Goal: Task Accomplishment & Management: Manage account settings

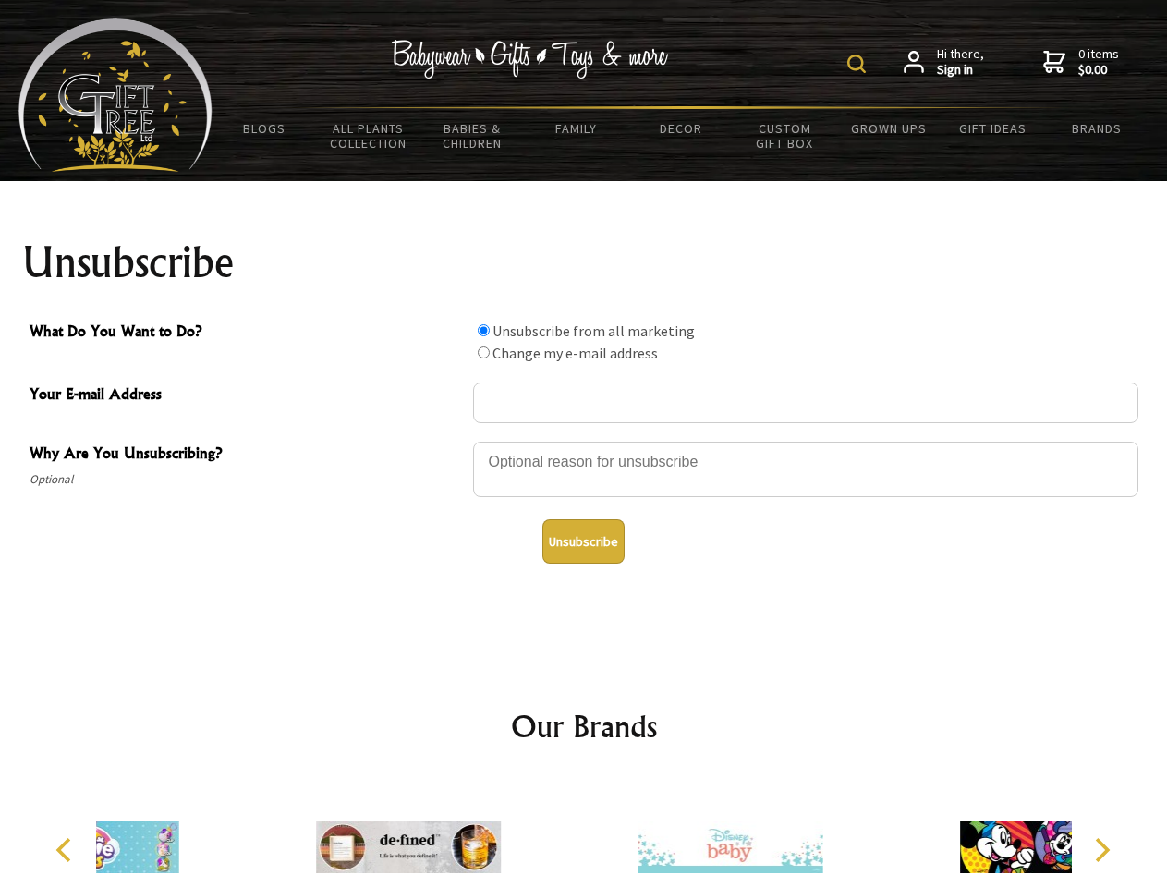
click at [859, 64] on img at bounding box center [856, 64] width 18 height 18
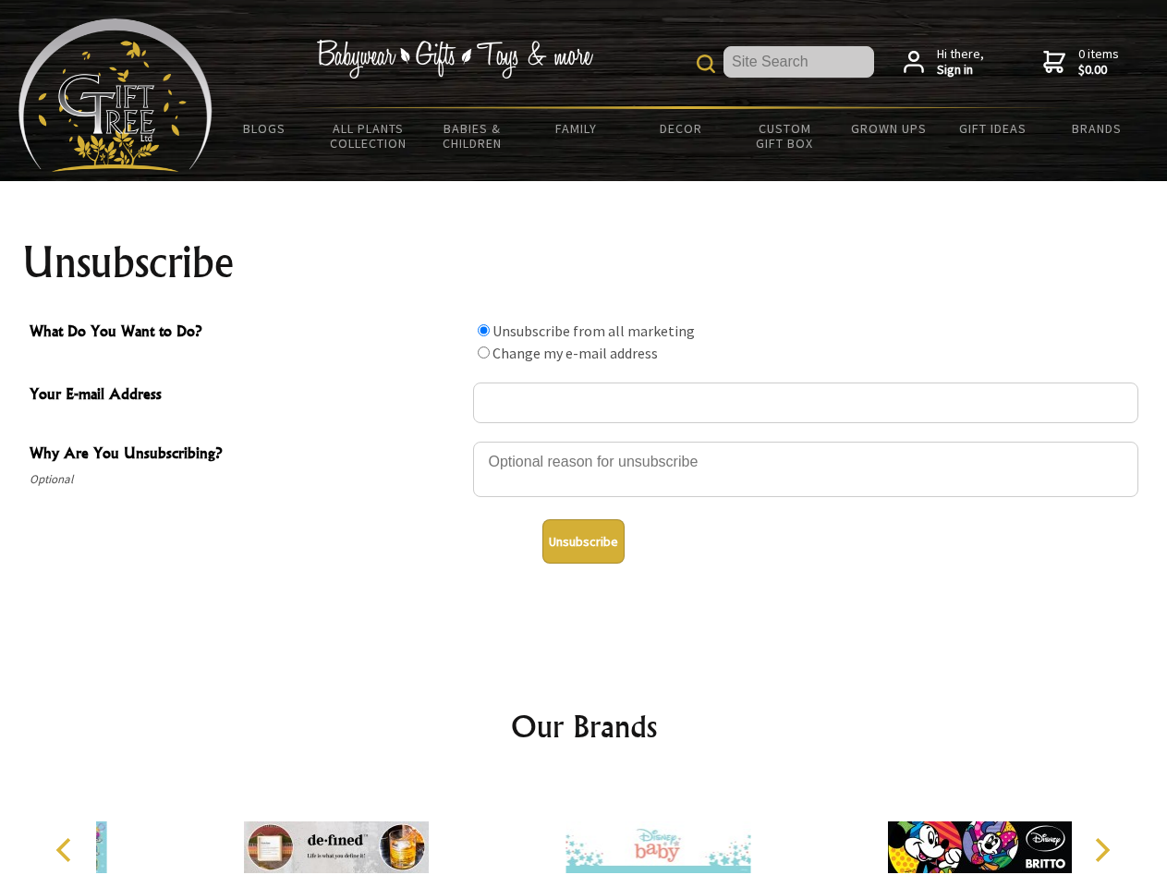
click at [584, 441] on div at bounding box center [805, 472] width 665 height 65
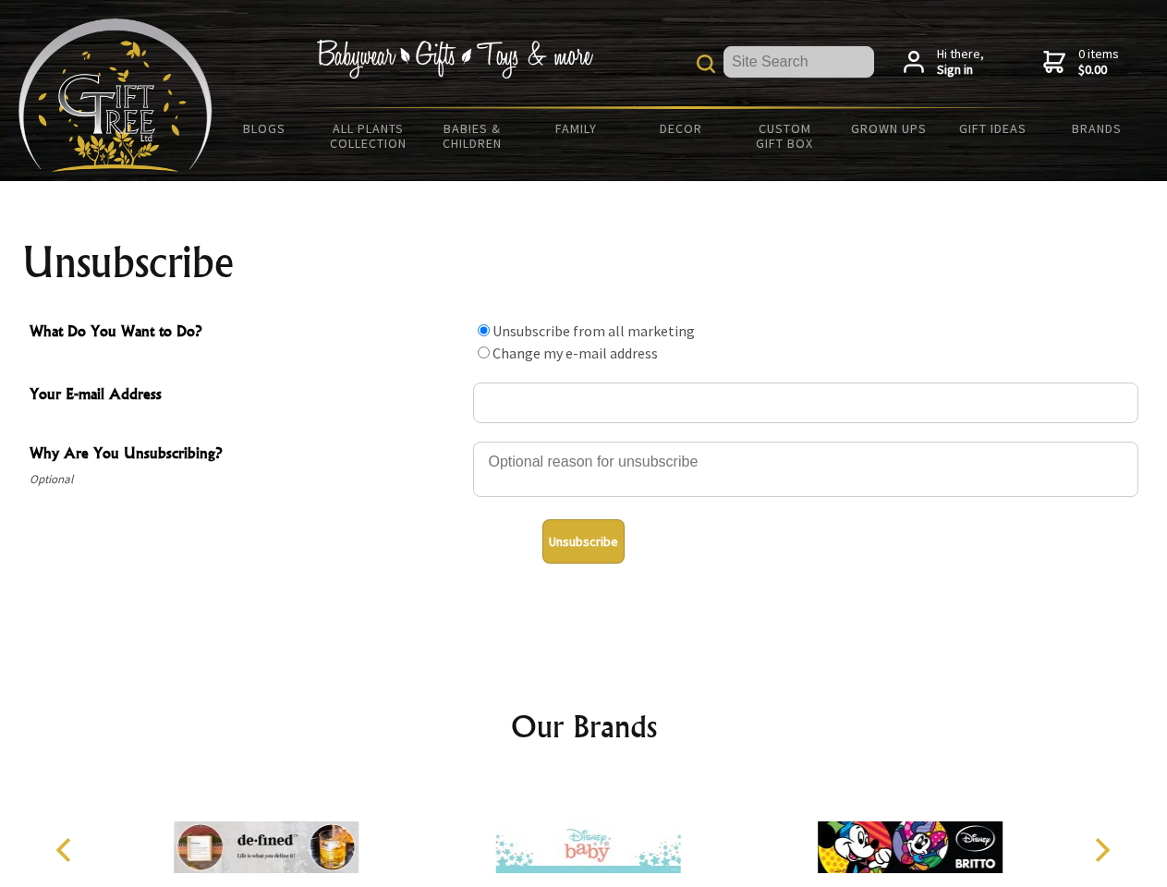
click at [483, 330] on input "What Do You Want to Do?" at bounding box center [484, 330] width 12 height 12
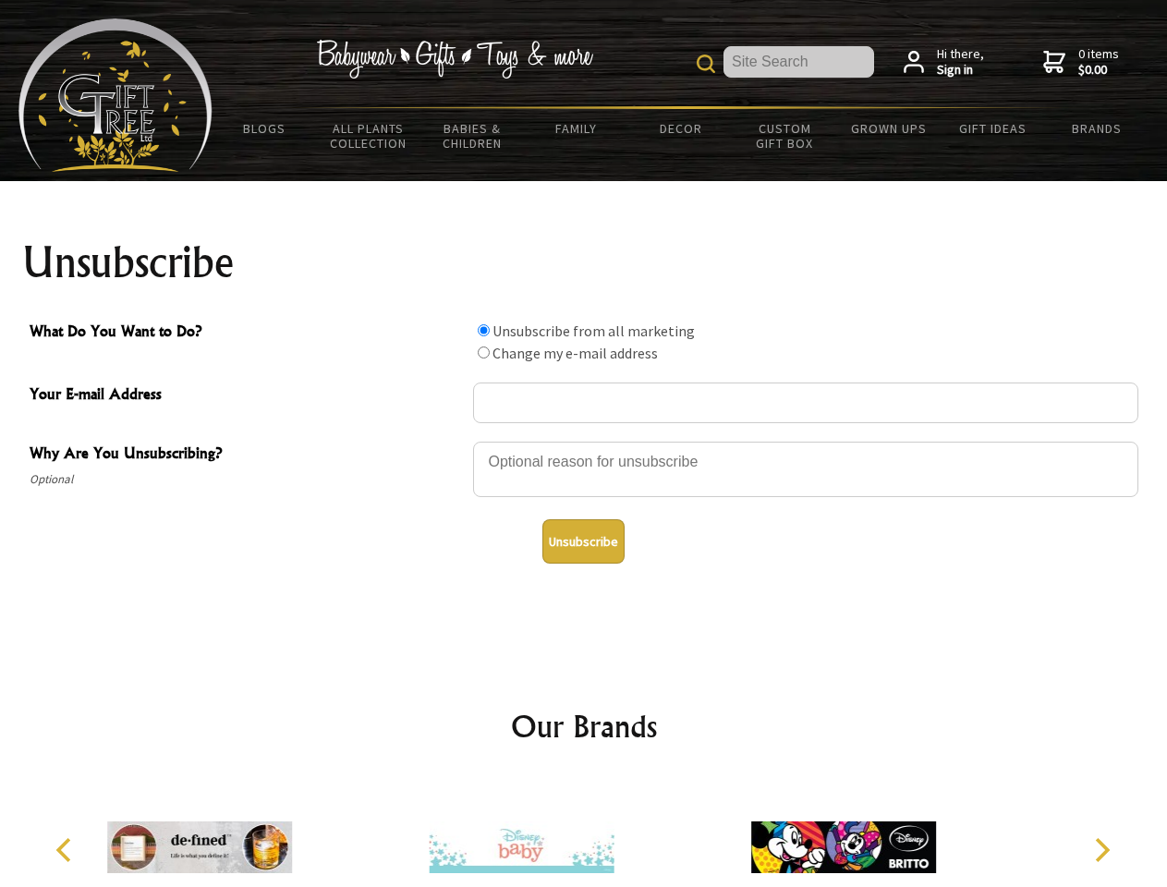
click at [483, 352] on input "What Do You Want to Do?" at bounding box center [484, 352] width 12 height 12
radio input "true"
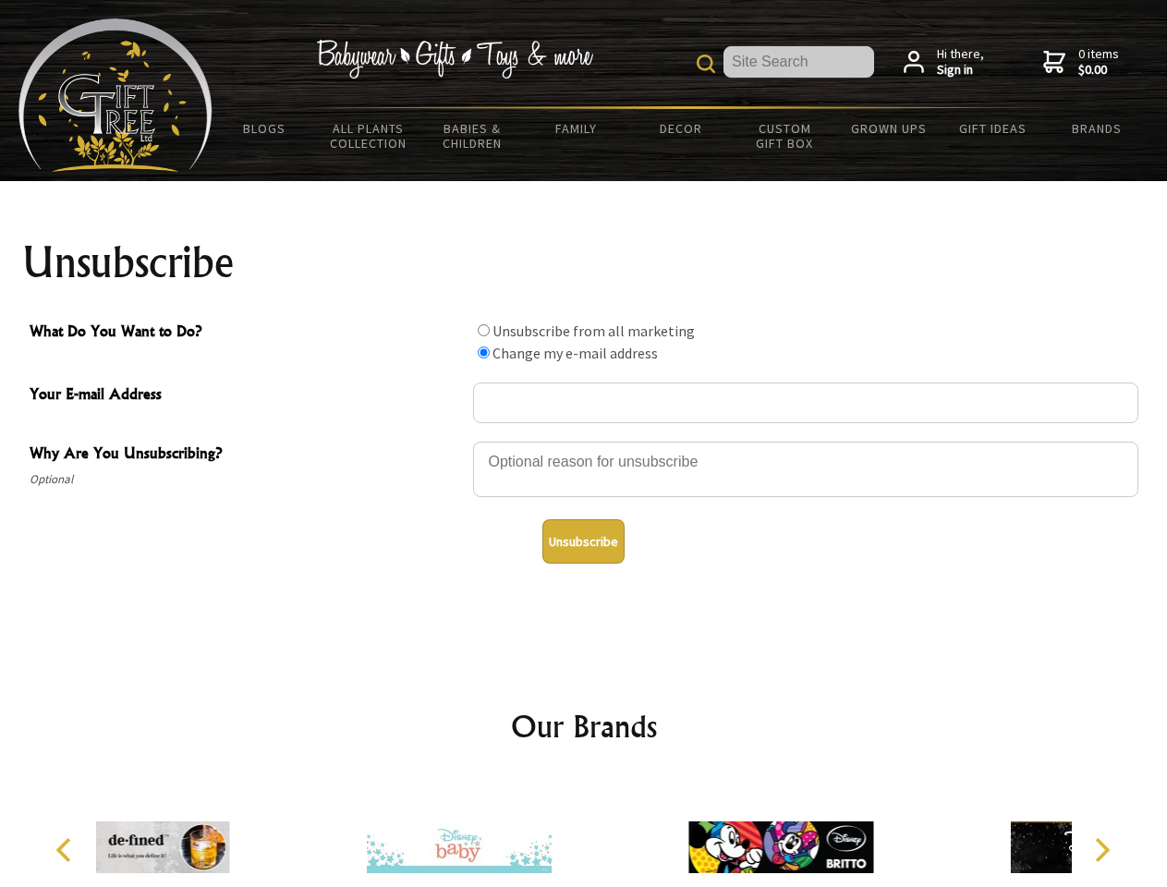
click at [583, 541] on button "Unsubscribe" at bounding box center [583, 541] width 82 height 44
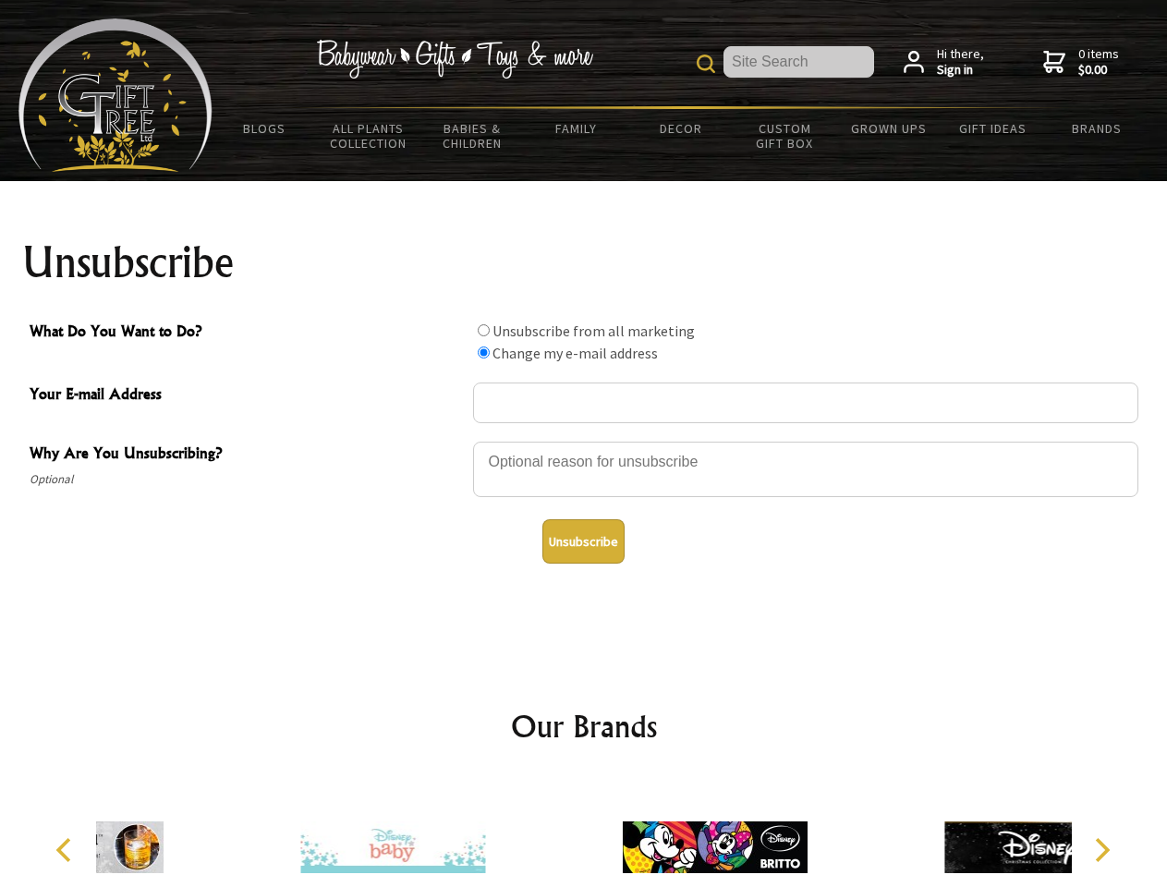
click at [584, 832] on div at bounding box center [713, 850] width 321 height 144
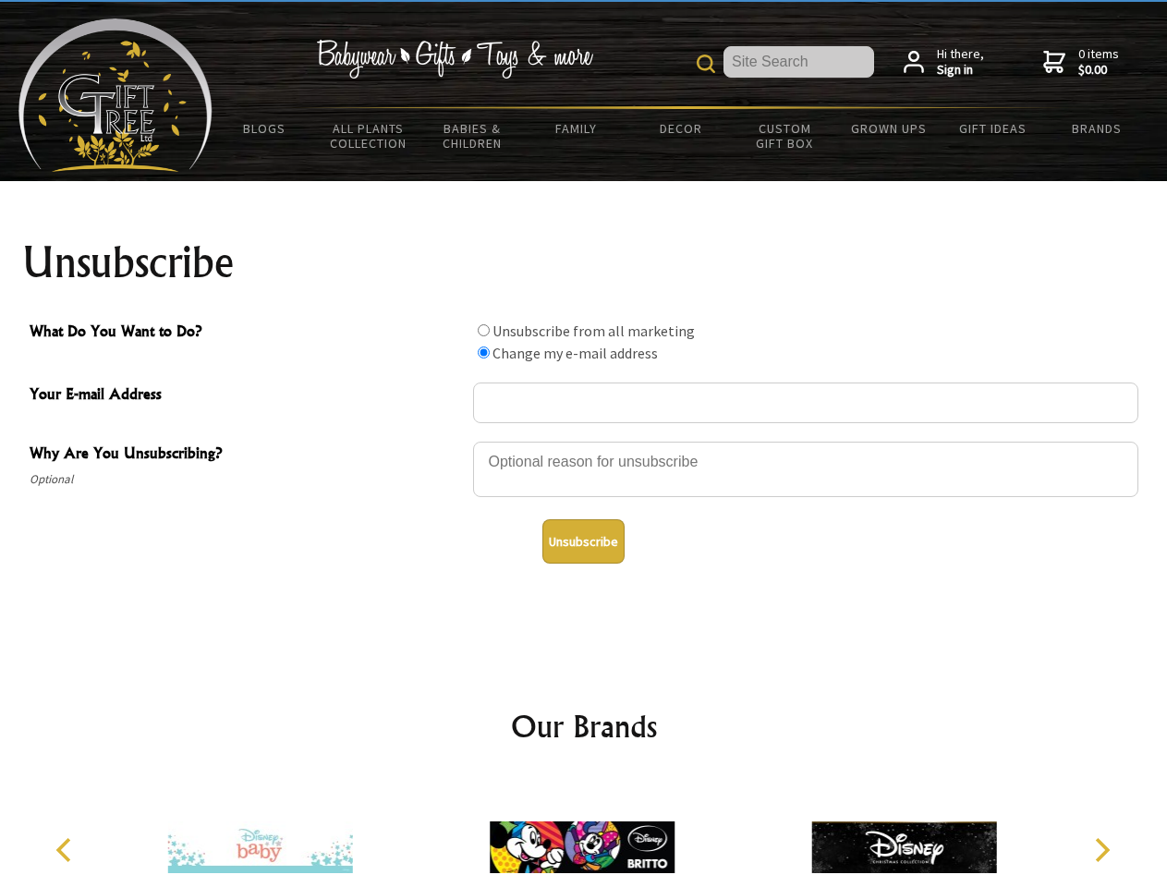
click at [67, 850] on icon "Previous" at bounding box center [66, 850] width 24 height 24
click at [1101, 850] on icon "Next" at bounding box center [1100, 850] width 24 height 24
